Goal: Task Accomplishment & Management: Manage account settings

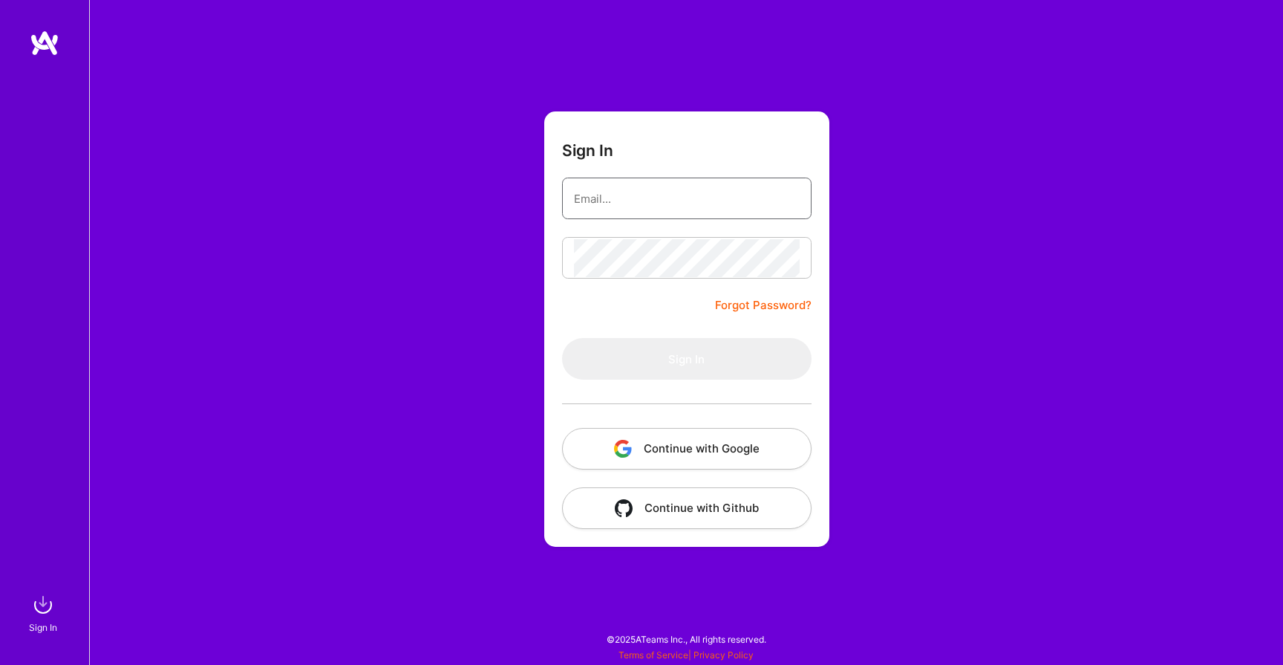
type input "[EMAIL_ADDRESS][DOMAIN_NAME]"
click at [608, 354] on button "Sign In" at bounding box center [687, 359] width 250 height 42
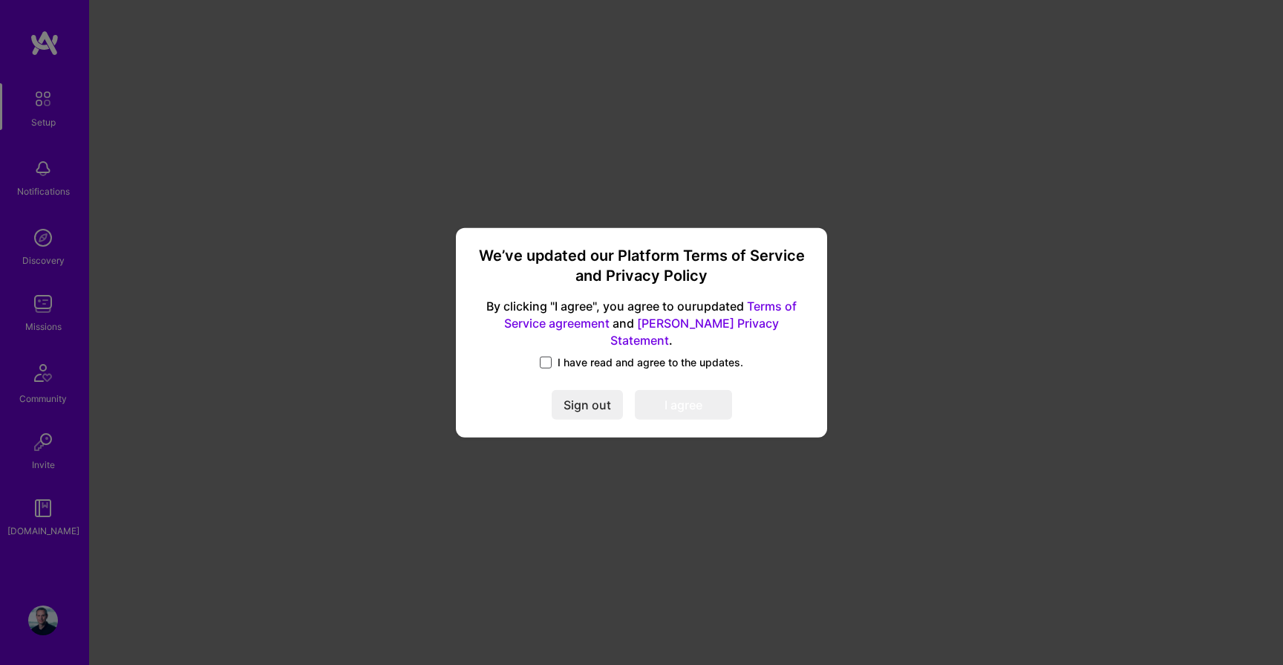
click at [548, 356] on span at bounding box center [546, 362] width 12 height 12
click at [0, 0] on input "I have read and agree to the updates." at bounding box center [0, 0] width 0 height 0
click at [696, 397] on button "I agree" at bounding box center [683, 405] width 97 height 30
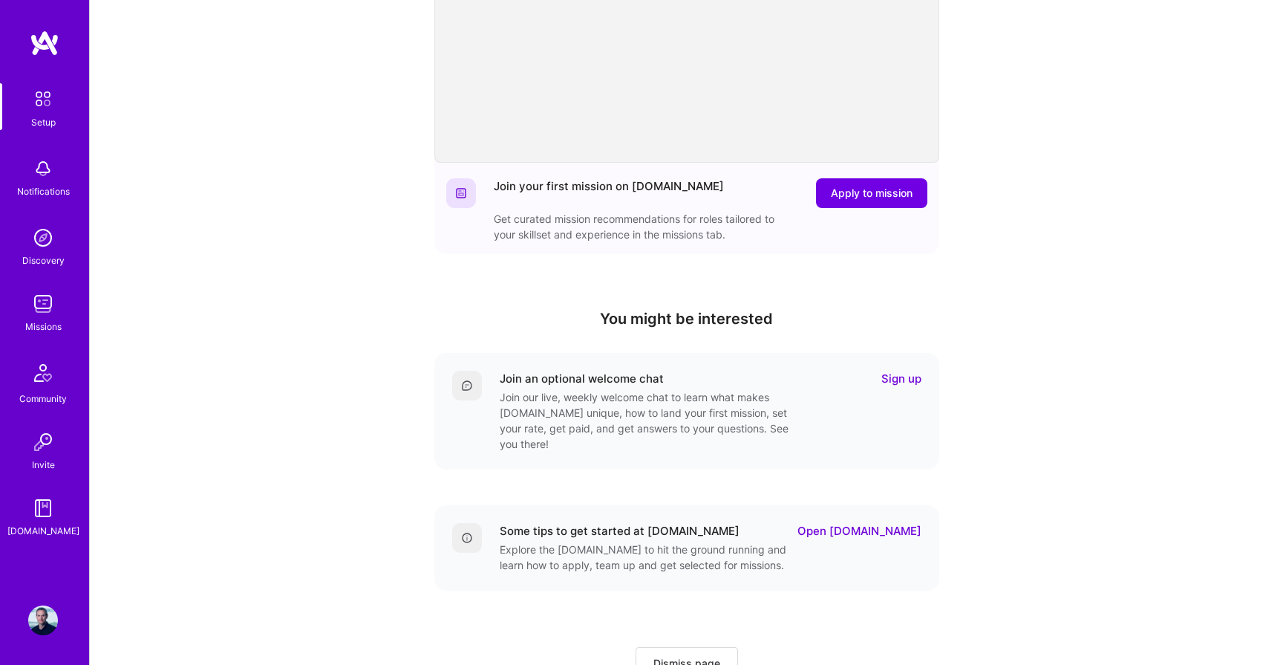
scroll to position [297, 0]
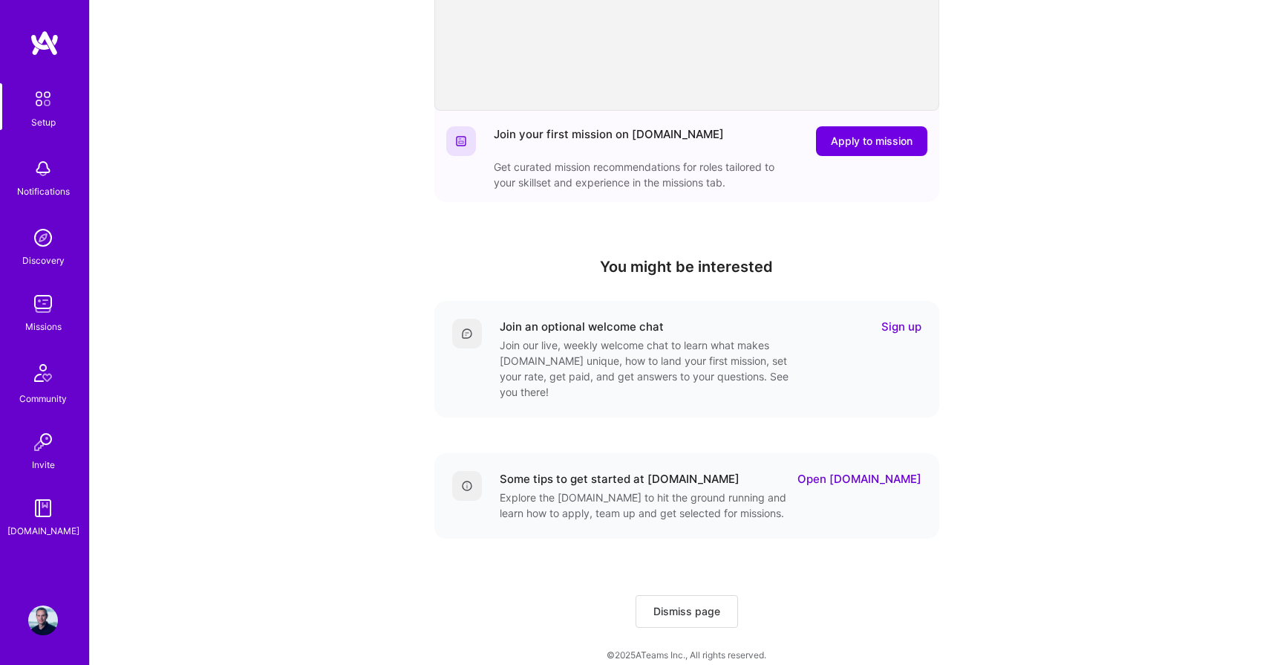
click at [46, 310] on img at bounding box center [43, 304] width 30 height 30
